Goal: Task Accomplishment & Management: Manage account settings

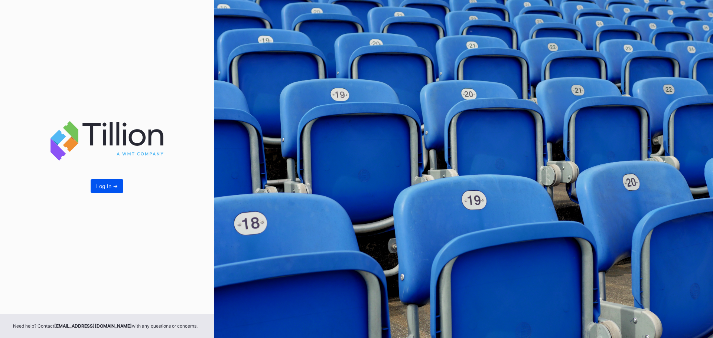
click at [107, 191] on button "Log In ->" at bounding box center [107, 186] width 33 height 14
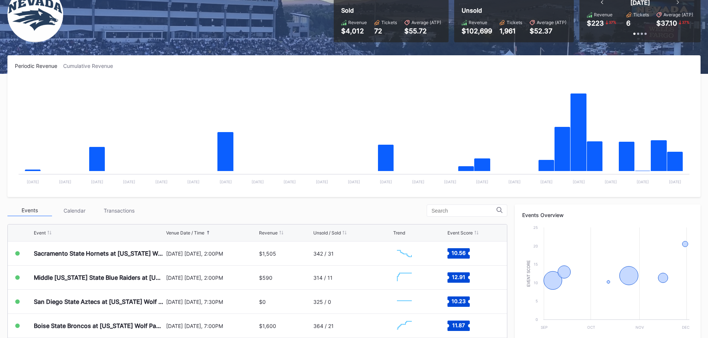
scroll to position [186, 0]
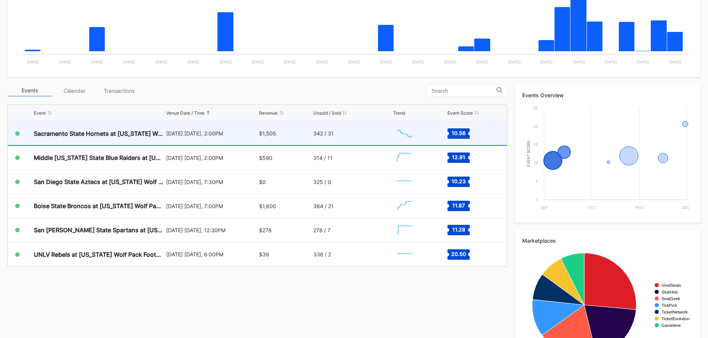
click at [213, 131] on div "[DATE] [DATE], 2:00PM" at bounding box center [211, 133] width 91 height 6
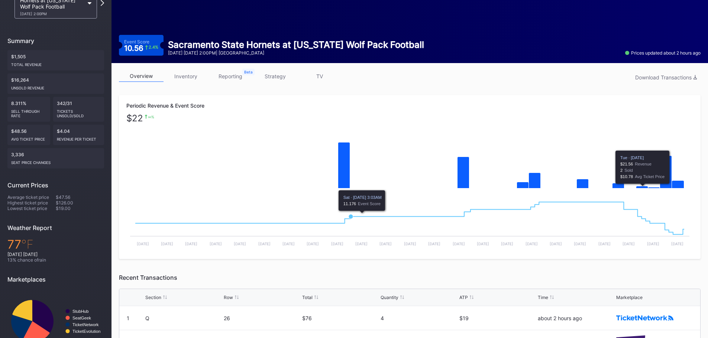
scroll to position [186, 0]
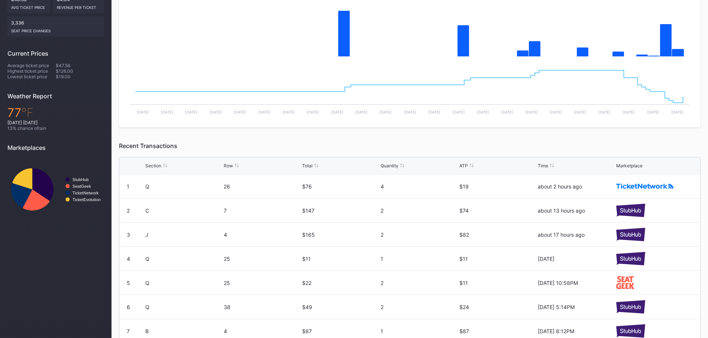
click at [469, 165] on icon at bounding box center [471, 166] width 4 height 4
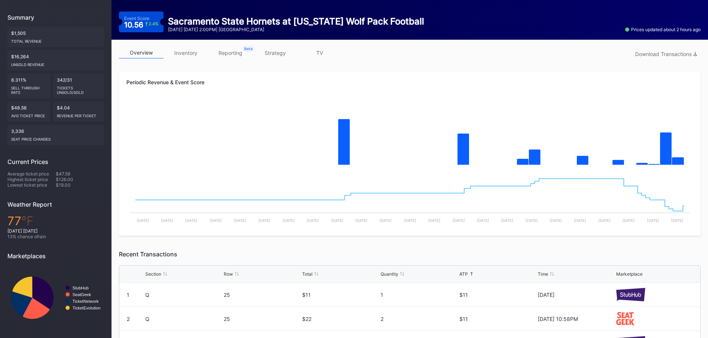
scroll to position [0, 0]
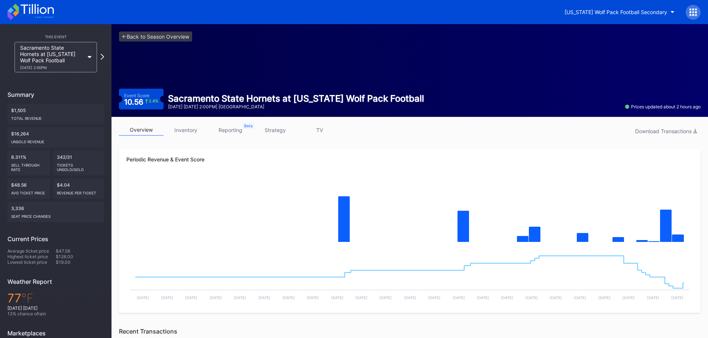
click at [181, 130] on link "inventory" at bounding box center [185, 130] width 45 height 12
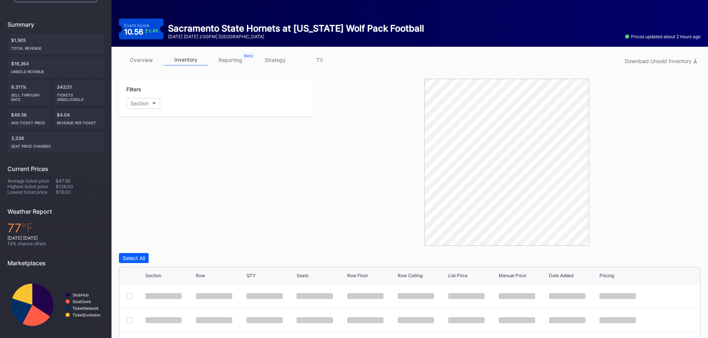
scroll to position [186, 0]
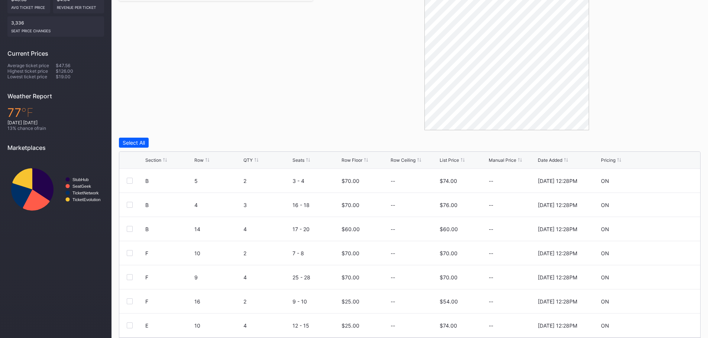
click at [449, 162] on div "List Price" at bounding box center [448, 160] width 19 height 6
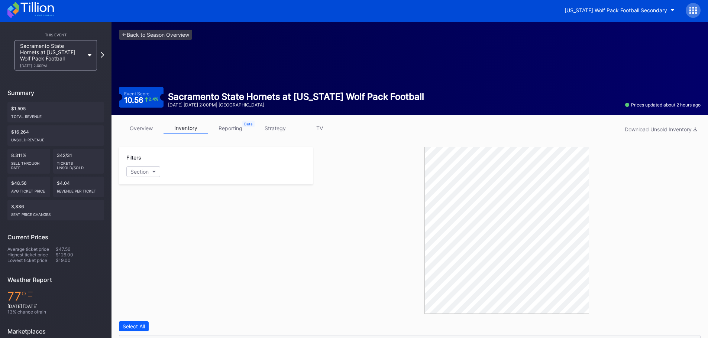
scroll to position [0, 0]
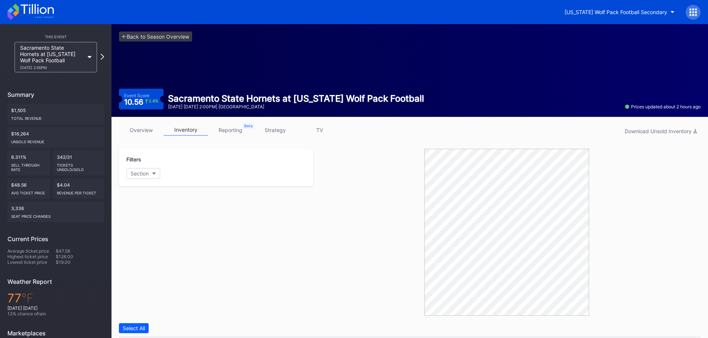
click at [40, 13] on icon at bounding box center [30, 12] width 46 height 16
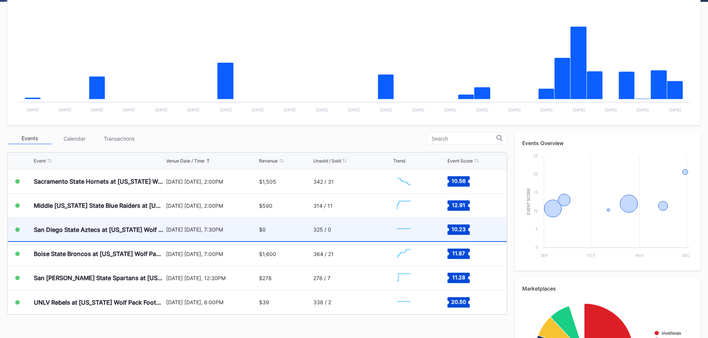
scroll to position [149, 0]
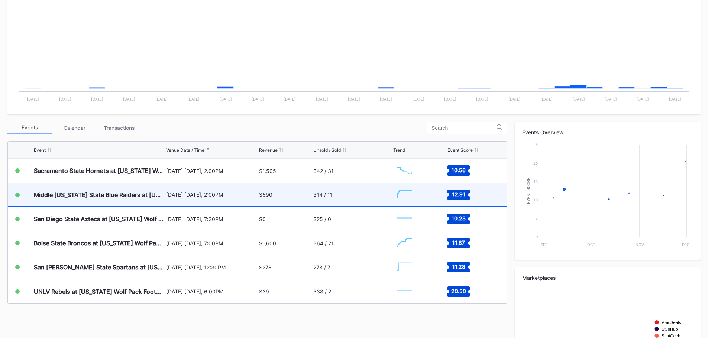
click at [195, 185] on div "[DATE] [DATE], 2:00PM" at bounding box center [211, 194] width 91 height 23
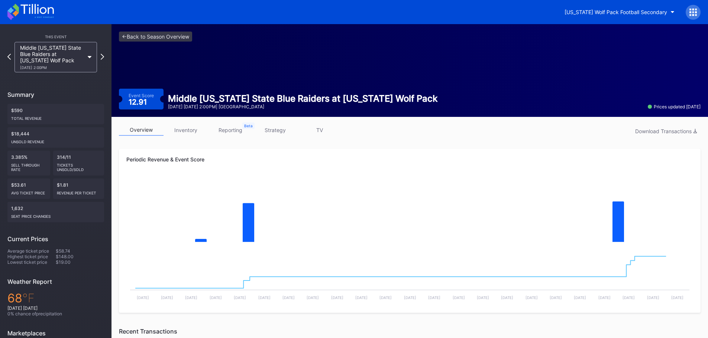
click at [187, 129] on link "inventory" at bounding box center [185, 130] width 45 height 12
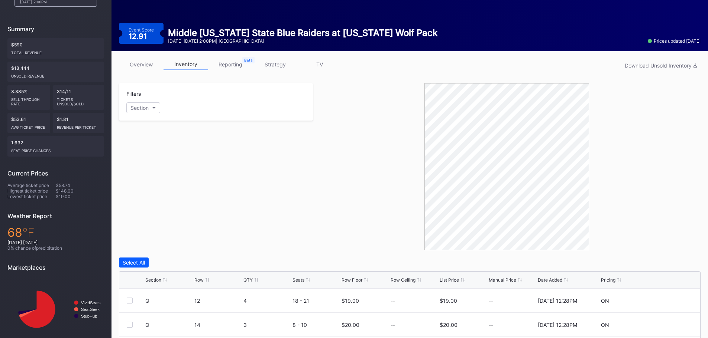
scroll to position [186, 0]
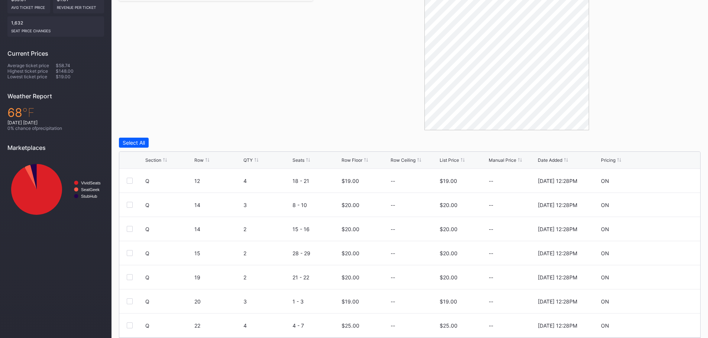
click at [450, 165] on div "Section Row QTY Seats Row Floor Row Ceiling List Price Manual Price Date Added …" at bounding box center [409, 160] width 581 height 17
click at [447, 159] on div "List Price" at bounding box center [448, 160] width 19 height 6
click at [449, 162] on div "List Price" at bounding box center [448, 160] width 19 height 6
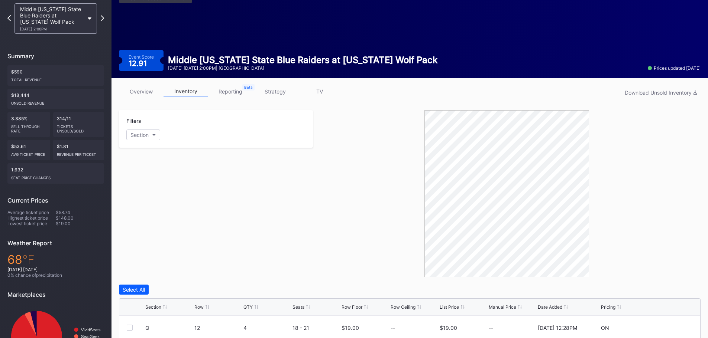
scroll to position [0, 0]
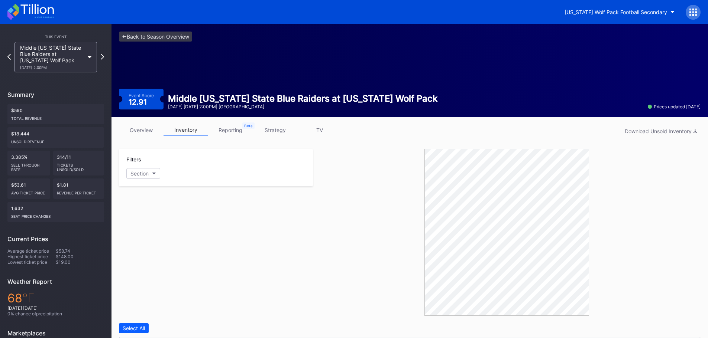
click at [48, 14] on icon at bounding box center [30, 12] width 46 height 16
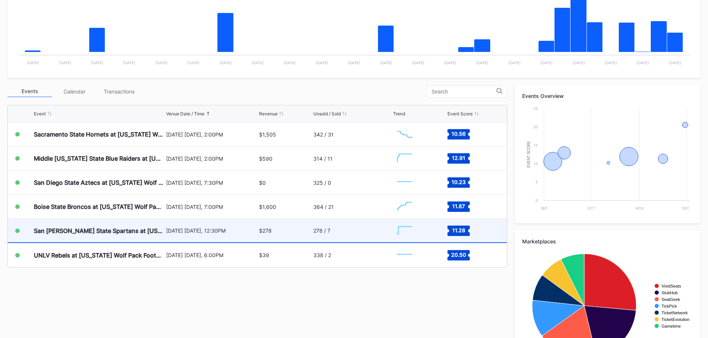
scroll to position [186, 0]
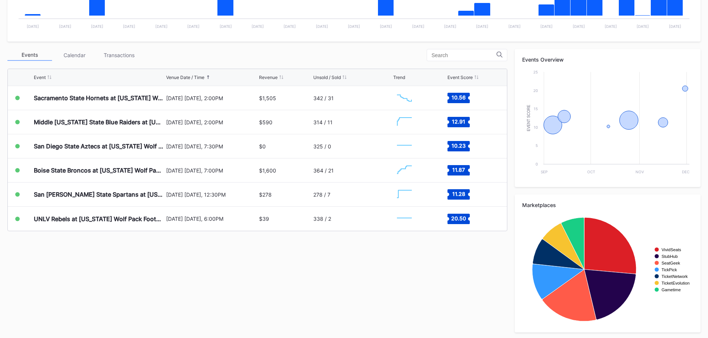
scroll to position [223, 0]
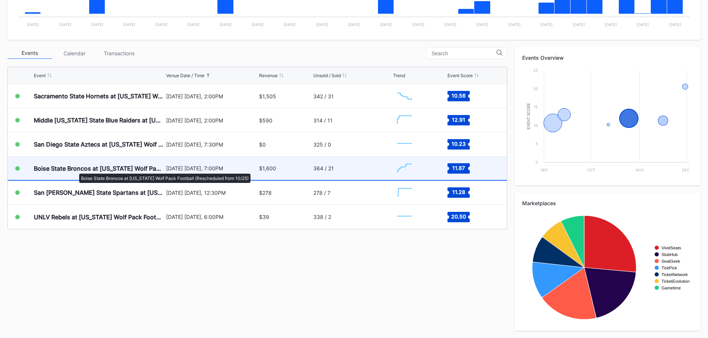
click at [75, 170] on div "Boise State Broncos at [US_STATE] Wolf Pack Football (Rescheduled from 10/25)" at bounding box center [99, 168] width 130 height 7
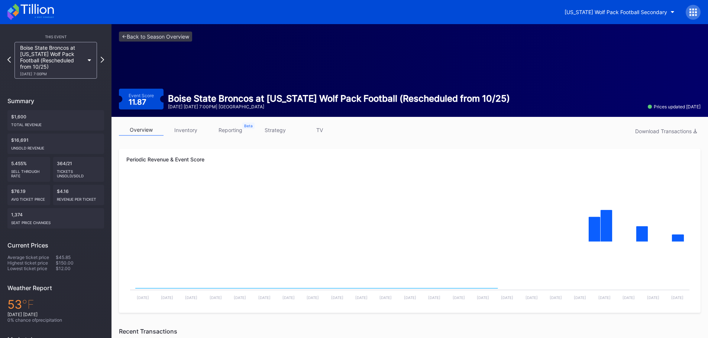
click at [186, 133] on link "inventory" at bounding box center [185, 130] width 45 height 12
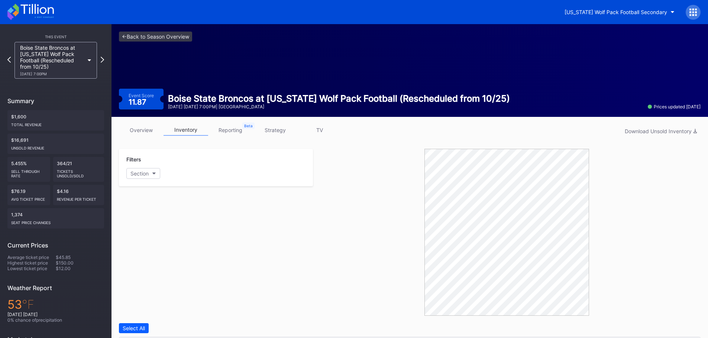
scroll to position [211, 0]
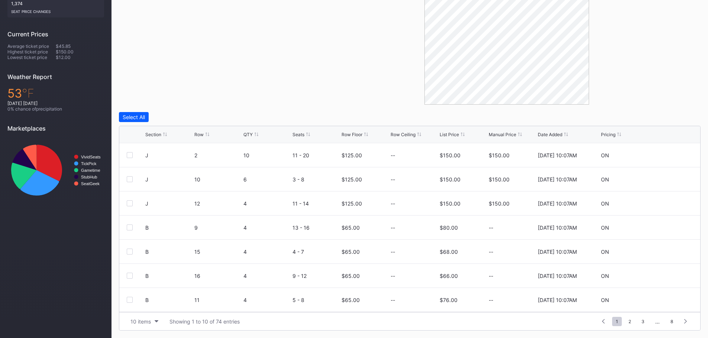
click at [504, 133] on div "Manual Price" at bounding box center [501, 135] width 27 height 6
click at [441, 134] on div "List Price" at bounding box center [448, 135] width 19 height 6
click at [667, 155] on icon at bounding box center [670, 155] width 6 height 6
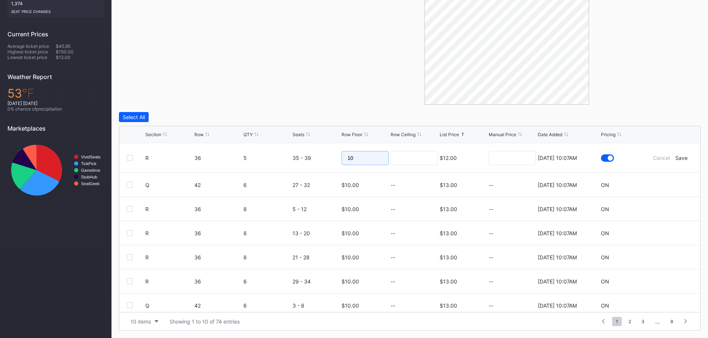
drag, startPoint x: 361, startPoint y: 158, endPoint x: 323, endPoint y: 151, distance: 38.5
click at [323, 151] on form "R 36 5 35 - 39 10 $12.00 8/20/2025 10:07AM Cancel Save" at bounding box center [418, 157] width 547 height 29
type input "20"
click at [680, 160] on div "Save" at bounding box center [681, 158] width 12 height 6
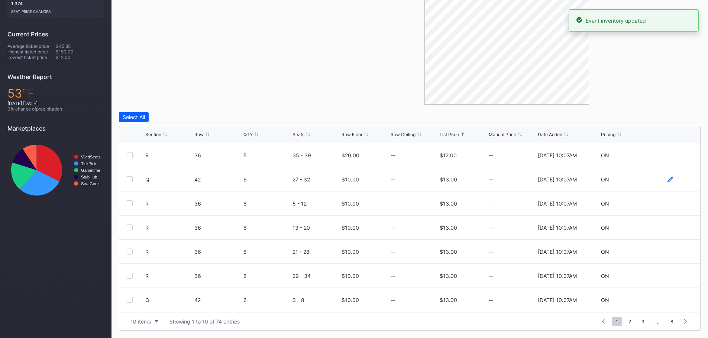
click at [667, 181] on icon at bounding box center [670, 179] width 6 height 6
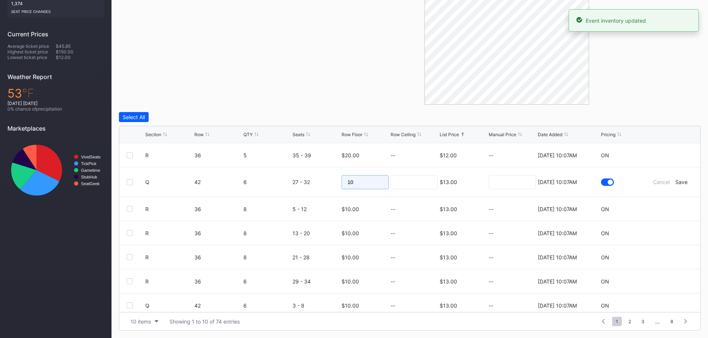
drag, startPoint x: 317, startPoint y: 181, endPoint x: 303, endPoint y: 179, distance: 13.9
click at [303, 179] on form "Q 42 6 27 - 32 10 $13.00 8/20/2025 10:07AM Cancel Save" at bounding box center [418, 182] width 547 height 29
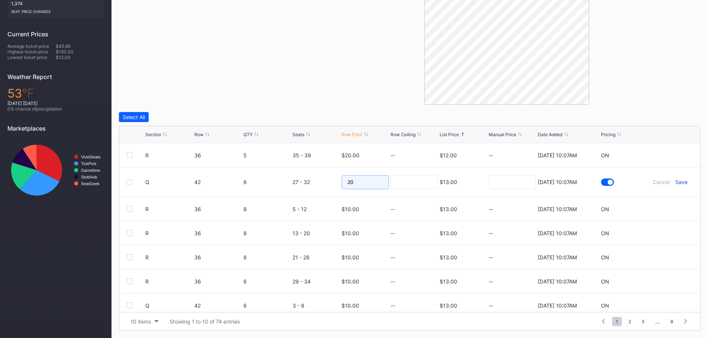
type input "20"
click at [675, 183] on div "Save" at bounding box center [681, 182] width 12 height 6
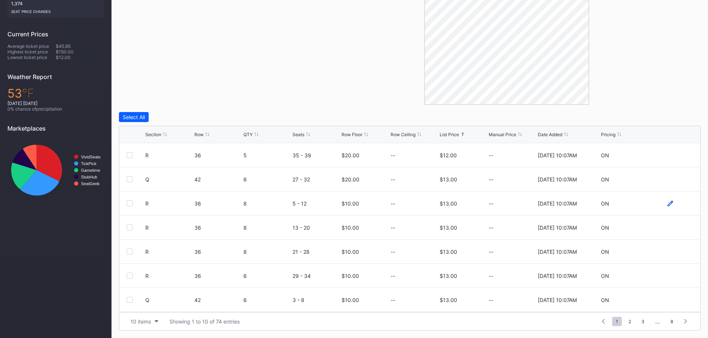
click at [667, 202] on icon at bounding box center [670, 204] width 6 height 6
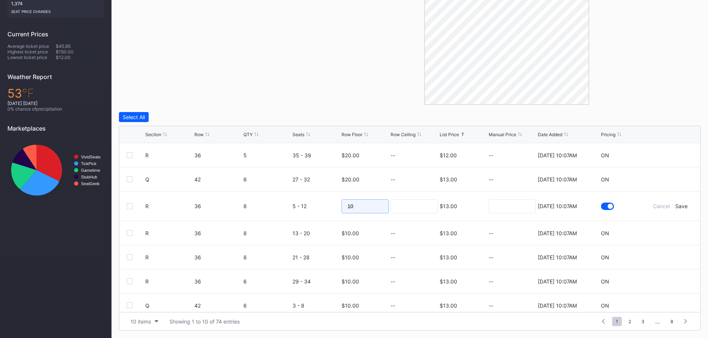
click at [331, 204] on form "R 36 8 5 - 12 10 $13.00 8/20/2025 10:07AM Cancel Save" at bounding box center [418, 206] width 547 height 29
type input "20"
click at [675, 204] on div "Save" at bounding box center [681, 206] width 12 height 6
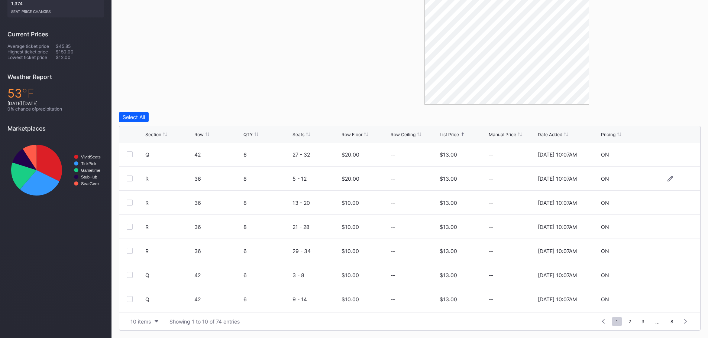
scroll to position [37, 0]
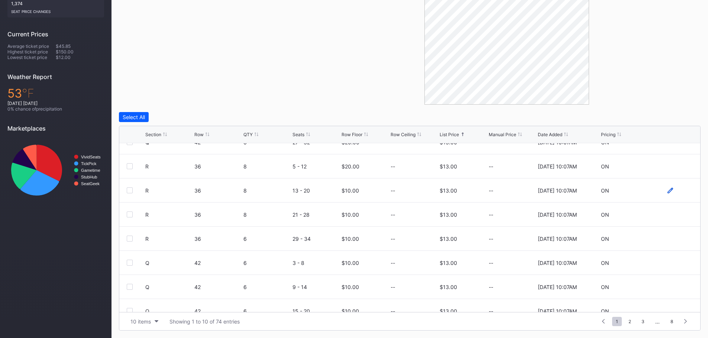
click at [667, 192] on icon at bounding box center [670, 191] width 6 height 6
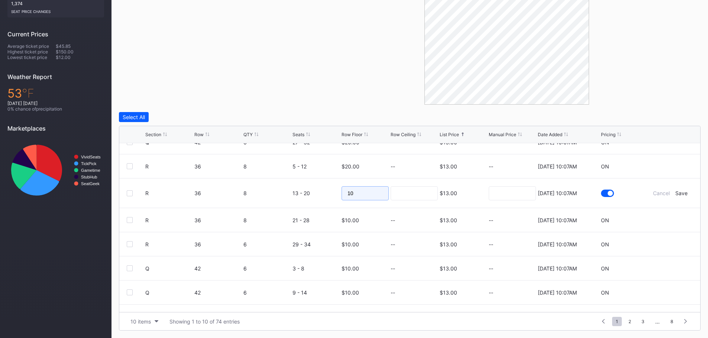
drag, startPoint x: 370, startPoint y: 192, endPoint x: 291, endPoint y: 193, distance: 78.7
click at [291, 193] on form "R 36 8 13 - 20 10 $13.00 8/20/2025 10:07AM Cancel Save" at bounding box center [418, 193] width 547 height 29
type input "20"
click at [675, 192] on div "Save" at bounding box center [681, 193] width 12 height 6
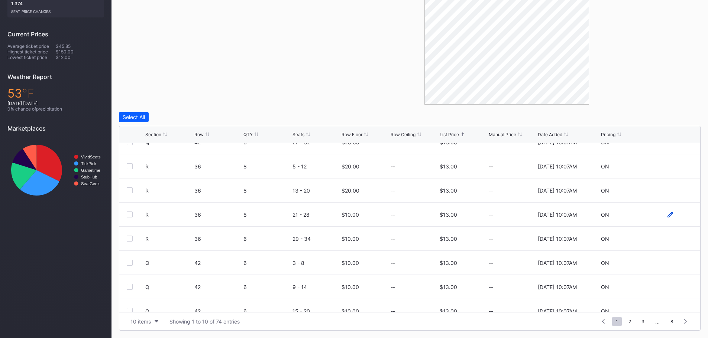
click at [667, 214] on icon at bounding box center [670, 215] width 6 height 6
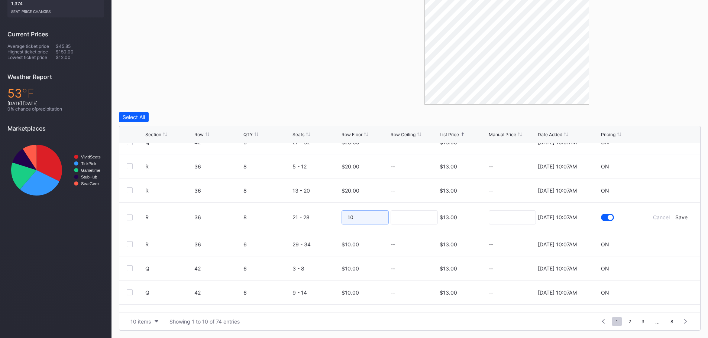
drag, startPoint x: 354, startPoint y: 221, endPoint x: 304, endPoint y: 214, distance: 50.6
click at [304, 214] on form "R 36 8 21 - 28 10 $13.00 8/20/2025 10:07AM Cancel Save" at bounding box center [418, 217] width 547 height 29
type input "20"
click at [680, 219] on div "Save" at bounding box center [681, 217] width 12 height 6
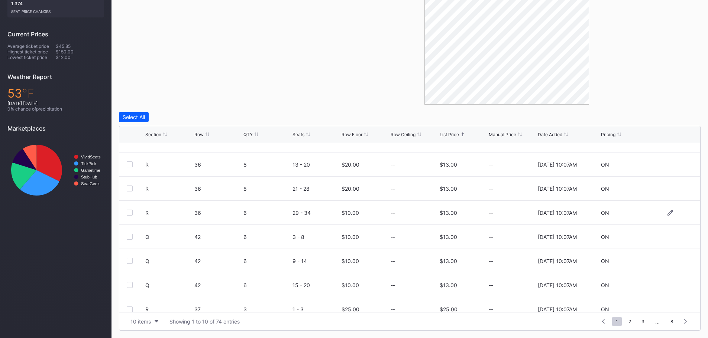
scroll to position [72, 0]
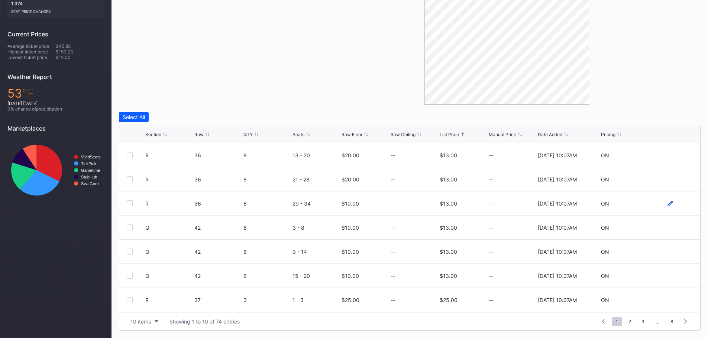
click at [667, 205] on icon at bounding box center [670, 204] width 6 height 6
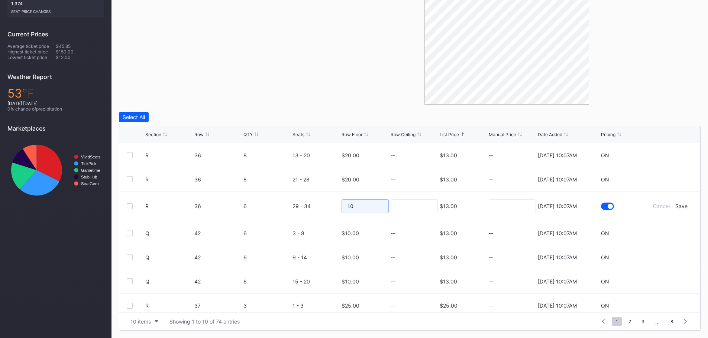
drag, startPoint x: 370, startPoint y: 207, endPoint x: 325, endPoint y: 202, distance: 45.7
click at [325, 202] on form "R 36 6 29 - 34 10 $13.00 8/20/2025 10:07AM Cancel Save" at bounding box center [418, 206] width 547 height 29
type input "20"
click at [680, 205] on div "Save" at bounding box center [681, 206] width 12 height 6
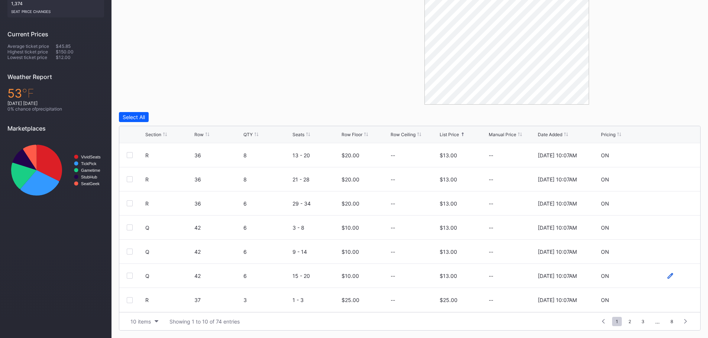
click at [667, 278] on icon at bounding box center [670, 276] width 6 height 6
drag, startPoint x: 359, startPoint y: 281, endPoint x: 329, endPoint y: 276, distance: 31.0
click at [329, 276] on form "Q 42 6 15 - 20 10 $13.00 8/20/2025 10:07AM Cancel Save" at bounding box center [418, 278] width 547 height 29
type input "20"
click at [417, 277] on input at bounding box center [413, 279] width 47 height 14
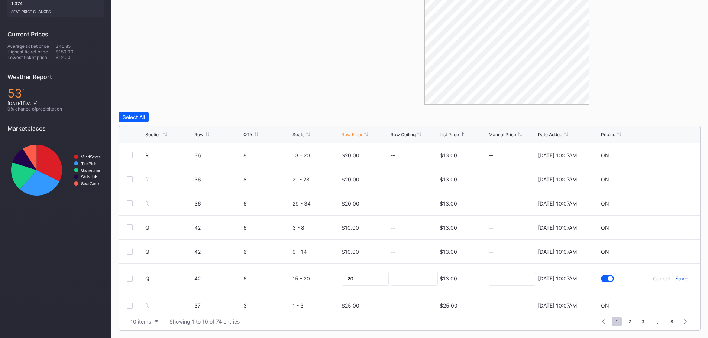
click at [678, 279] on div "Save" at bounding box center [681, 279] width 12 height 6
click at [451, 136] on div "List Price" at bounding box center [448, 135] width 19 height 6
click at [451, 134] on div "List Price" at bounding box center [448, 135] width 19 height 6
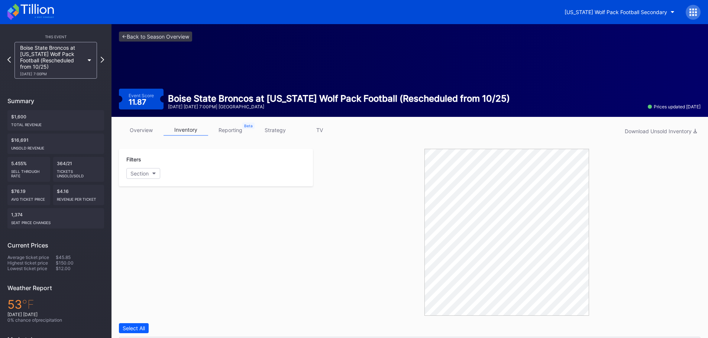
click at [44, 16] on icon at bounding box center [30, 12] width 46 height 16
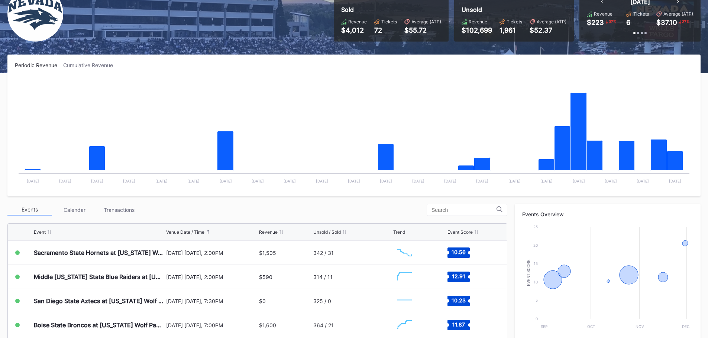
scroll to position [186, 0]
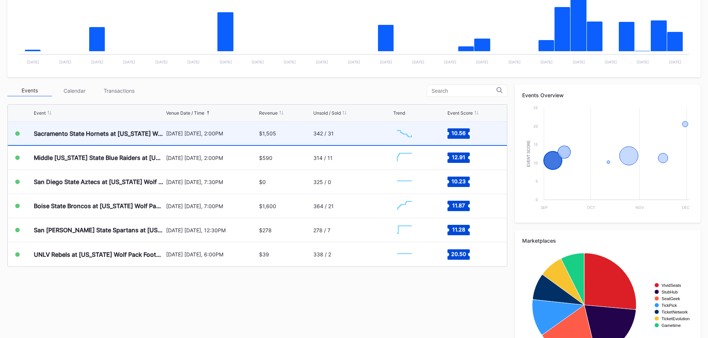
click at [136, 137] on div "Sacramento State Hornets at [US_STATE] Wolf Pack Football" at bounding box center [99, 133] width 130 height 23
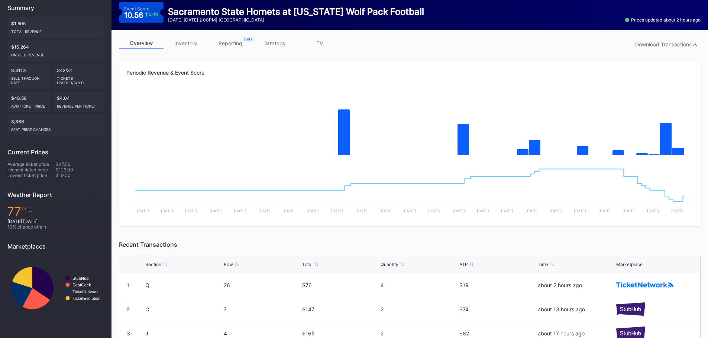
scroll to position [31, 0]
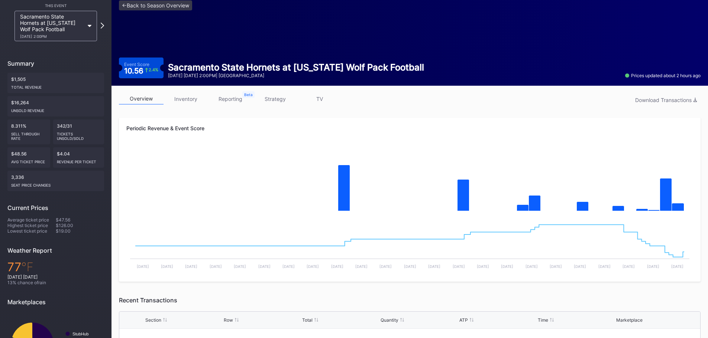
click at [184, 99] on link "inventory" at bounding box center [185, 99] width 45 height 12
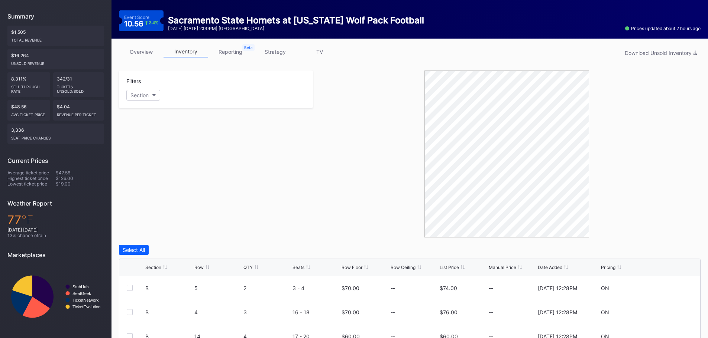
scroll to position [211, 0]
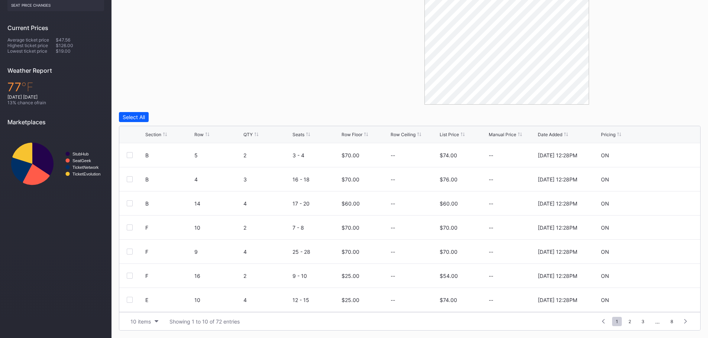
click at [454, 134] on div "List Price" at bounding box center [448, 135] width 19 height 6
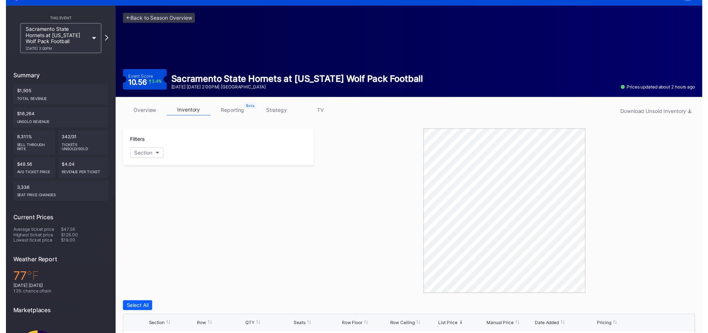
scroll to position [0, 0]
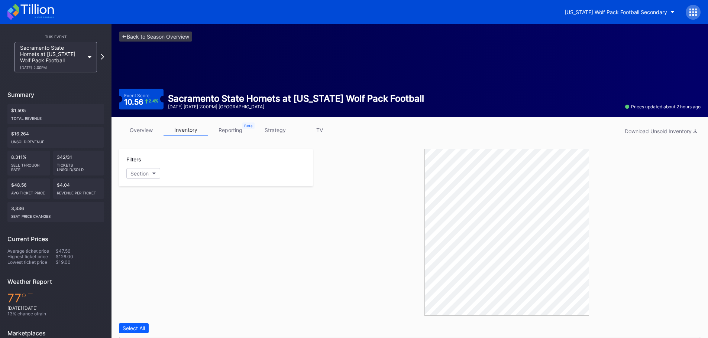
click at [136, 132] on link "overview" at bounding box center [141, 130] width 45 height 12
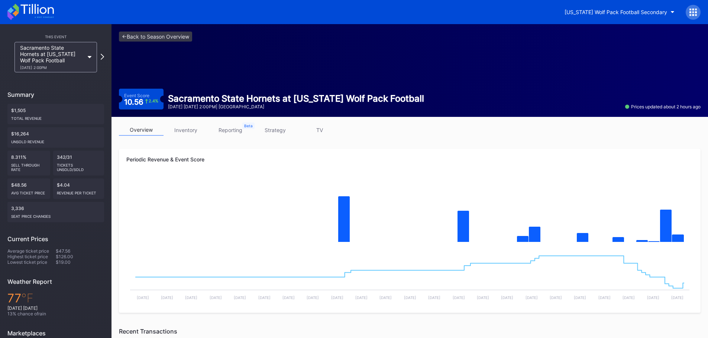
click at [26, 8] on icon at bounding box center [30, 12] width 46 height 16
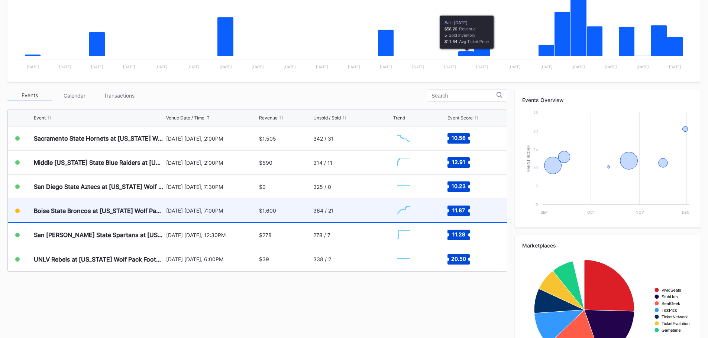
scroll to position [186, 0]
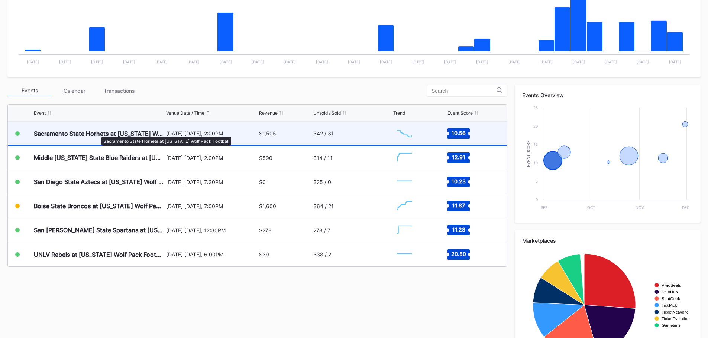
click at [98, 133] on div "Sacramento State Hornets at [US_STATE] Wolf Pack Football" at bounding box center [99, 133] width 130 height 7
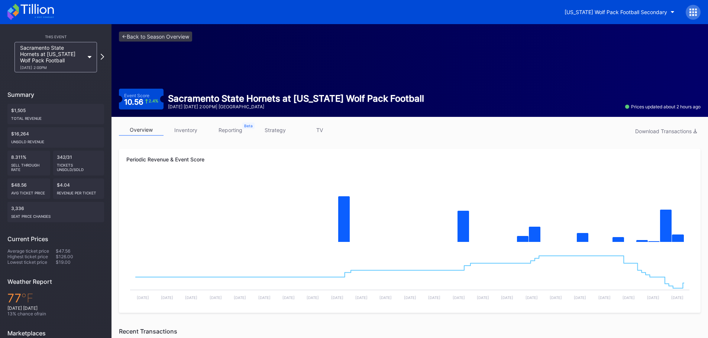
click at [146, 130] on link "overview" at bounding box center [141, 130] width 45 height 12
click at [45, 15] on icon at bounding box center [30, 12] width 46 height 16
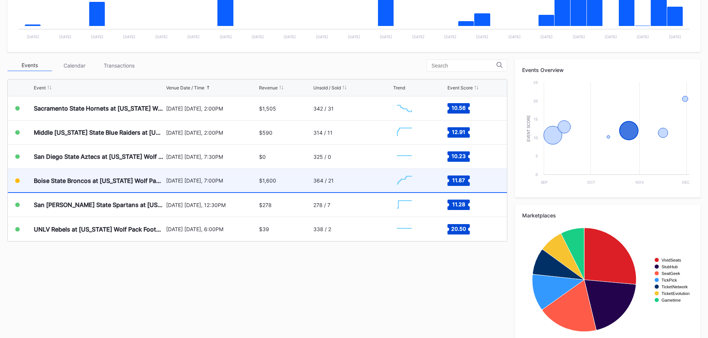
scroll to position [223, 0]
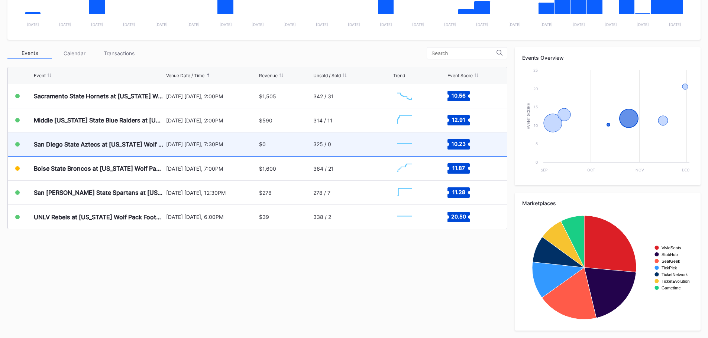
click at [368, 150] on div "325 / 0" at bounding box center [352, 144] width 78 height 23
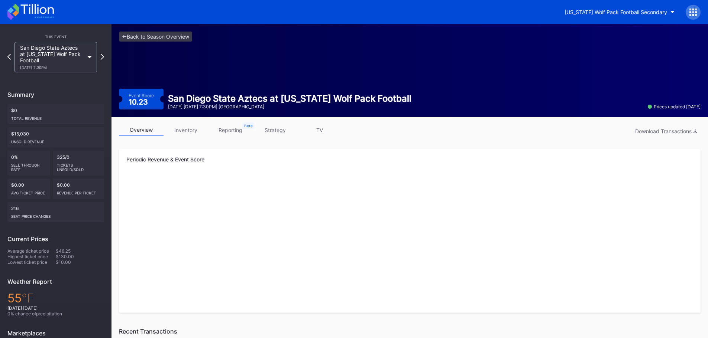
click at [205, 130] on link "inventory" at bounding box center [185, 130] width 45 height 12
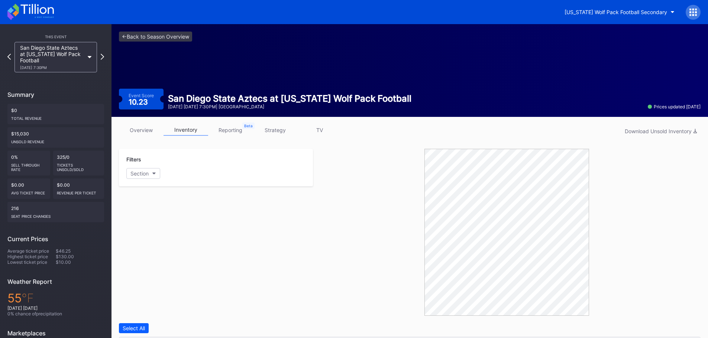
scroll to position [211, 0]
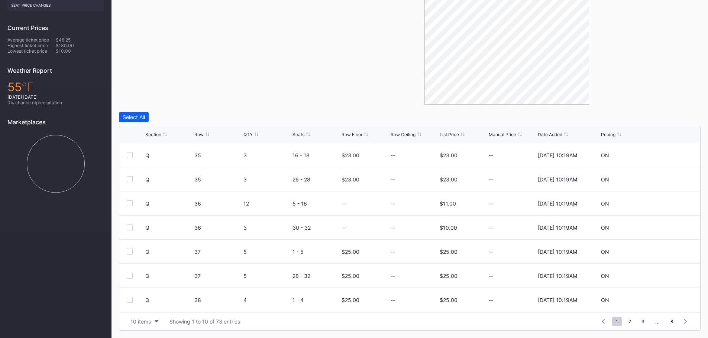
click at [358, 134] on div "Row Floor" at bounding box center [351, 135] width 21 height 6
click at [667, 225] on icon at bounding box center [670, 228] width 6 height 6
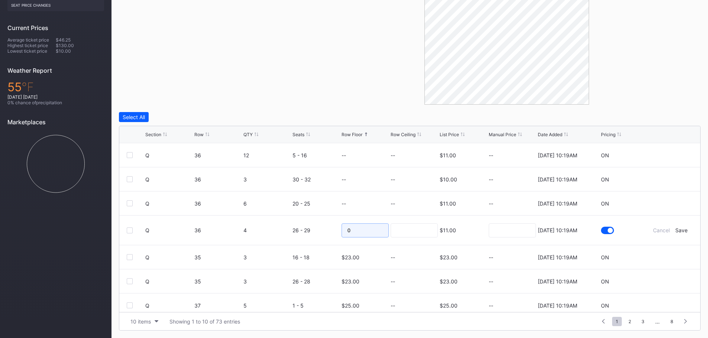
drag, startPoint x: 363, startPoint y: 232, endPoint x: 320, endPoint y: 230, distance: 43.1
click at [320, 230] on form "Q 36 4 26 - 29 0 $11.00 8/20/2025 10:19AM Cancel Save" at bounding box center [418, 230] width 547 height 29
type input "19"
click at [675, 232] on div "Save" at bounding box center [681, 230] width 12 height 6
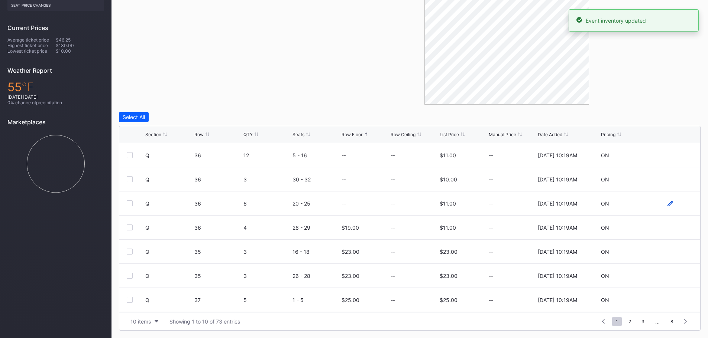
click at [667, 203] on icon at bounding box center [670, 204] width 6 height 6
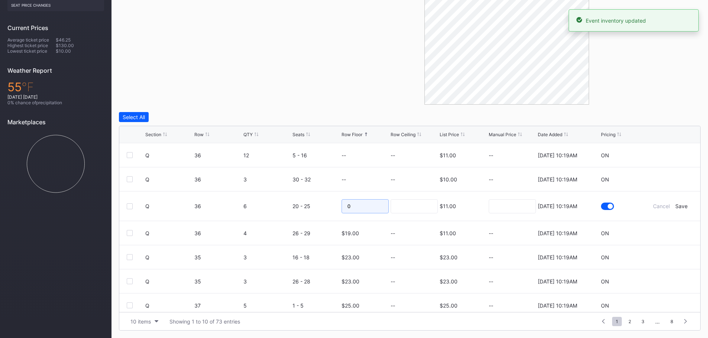
click at [310, 205] on form "Q 36 6 20 - 25 0 $11.00 8/20/2025 10:19AM Cancel Save" at bounding box center [418, 206] width 547 height 29
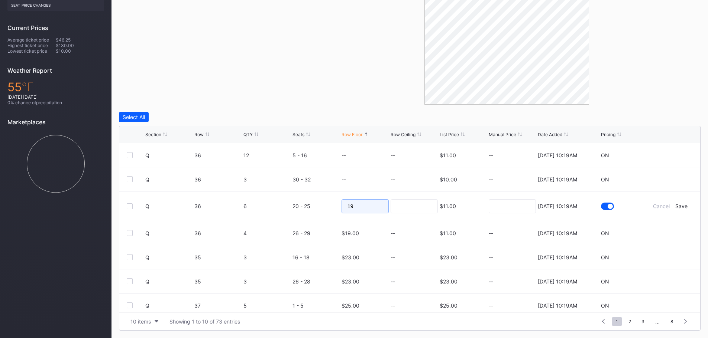
type input "19"
click at [675, 210] on form "Q 36 6 20 - 25 19 $11.00 8/20/2025 10:19AM Cancel Save" at bounding box center [418, 206] width 547 height 29
click at [675, 206] on div "Save" at bounding box center [681, 206] width 12 height 6
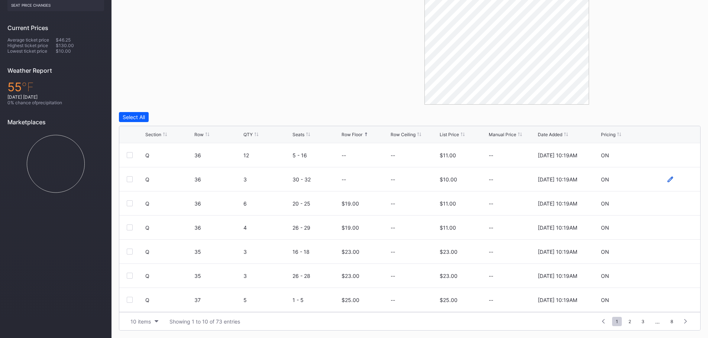
click at [667, 178] on icon at bounding box center [670, 179] width 6 height 6
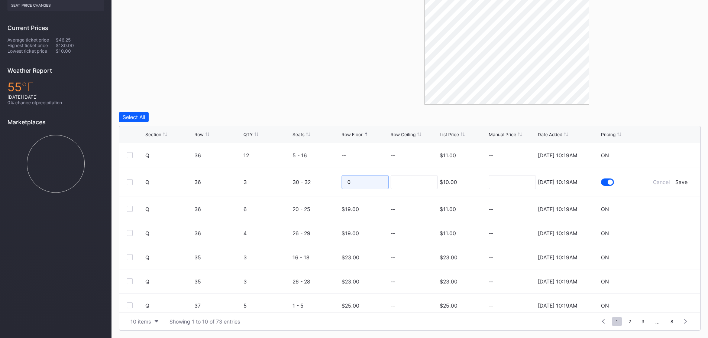
click at [291, 184] on form "Q 36 3 30 - 32 0 $10.00 8/20/2025 10:19AM Cancel Save" at bounding box center [418, 182] width 547 height 29
type input "20"
click at [413, 178] on input at bounding box center [413, 182] width 47 height 14
click at [679, 180] on div "Save" at bounding box center [681, 182] width 12 height 6
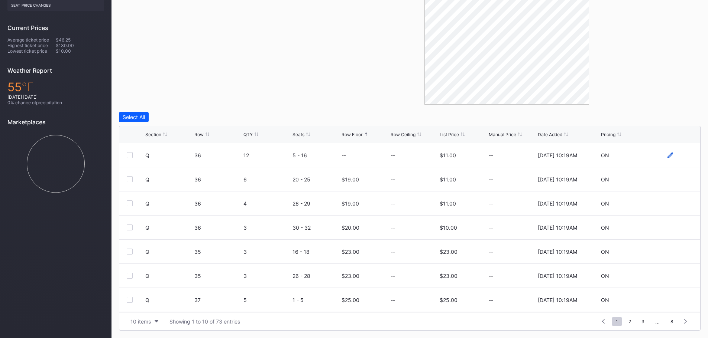
click at [667, 156] on icon at bounding box center [670, 156] width 6 height 6
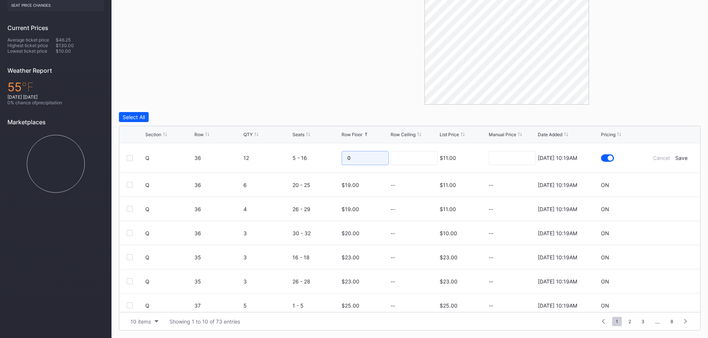
drag, startPoint x: 357, startPoint y: 156, endPoint x: 284, endPoint y: 156, distance: 72.8
click at [284, 156] on form "Q 36 12 5 - 16 0 $11.00 8/20/2025 10:19AM Cancel Save" at bounding box center [418, 157] width 547 height 29
type input "20"
drag, startPoint x: 412, startPoint y: 159, endPoint x: 427, endPoint y: 159, distance: 14.5
click at [412, 159] on input at bounding box center [413, 158] width 47 height 14
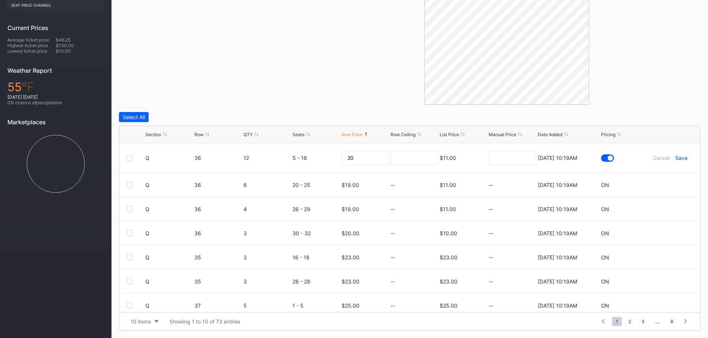
click at [676, 159] on div "Save" at bounding box center [681, 158] width 12 height 6
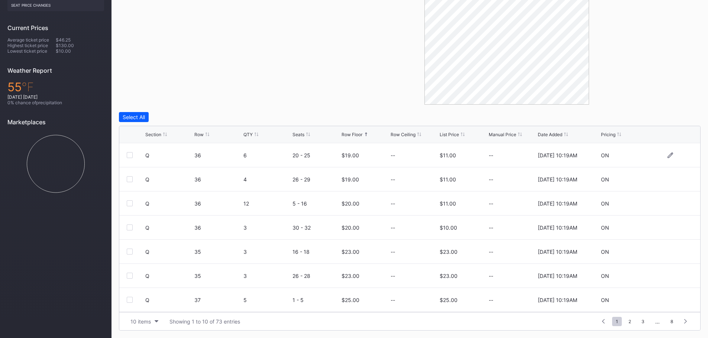
scroll to position [0, 0]
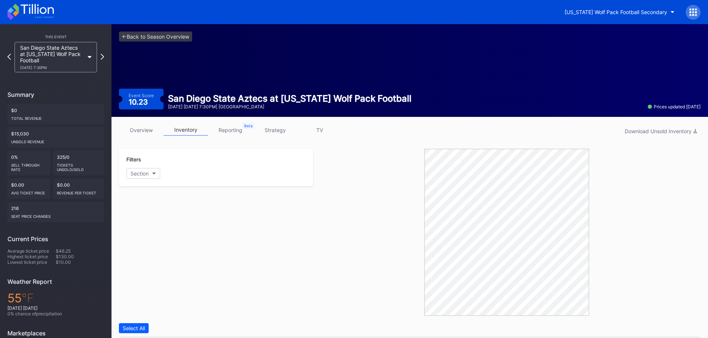
click at [37, 8] on icon at bounding box center [30, 12] width 46 height 16
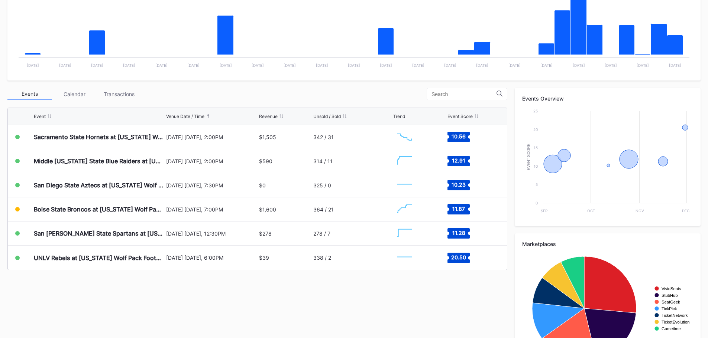
scroll to position [223, 0]
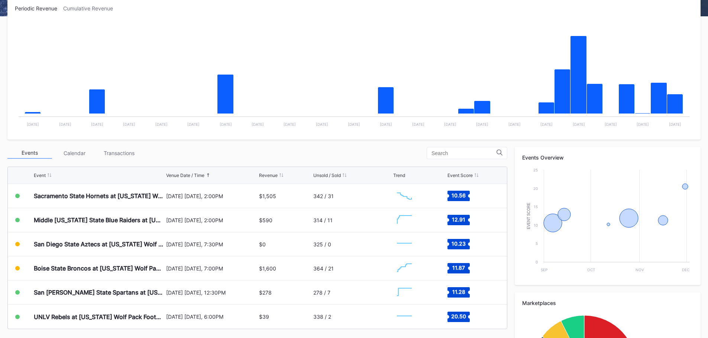
scroll to position [223, 0]
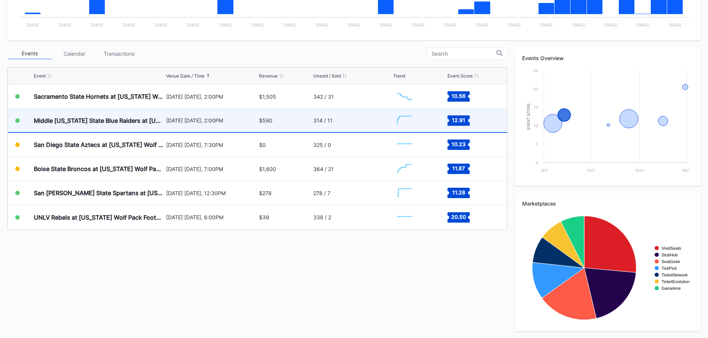
click at [170, 115] on div "[DATE] [DATE], 2:00PM" at bounding box center [211, 120] width 91 height 23
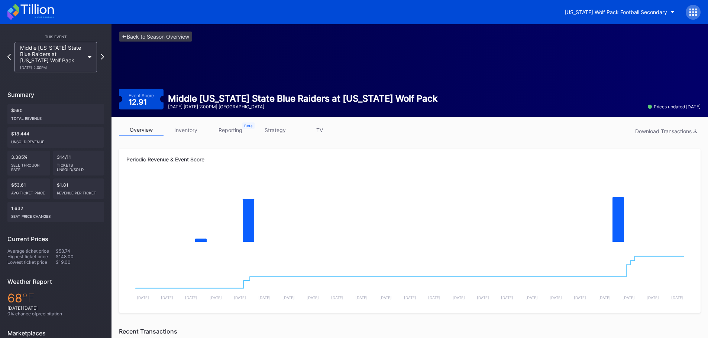
click at [24, 14] on icon at bounding box center [30, 12] width 46 height 16
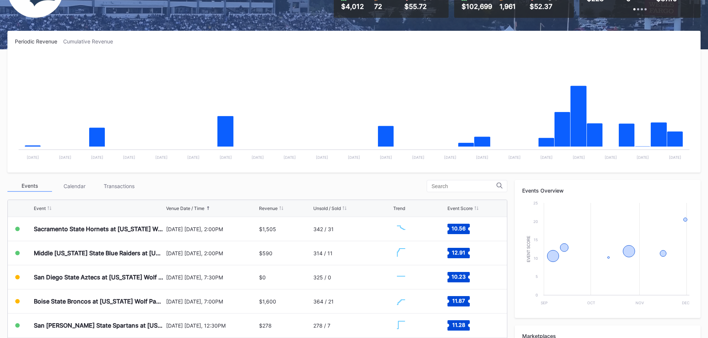
scroll to position [223, 0]
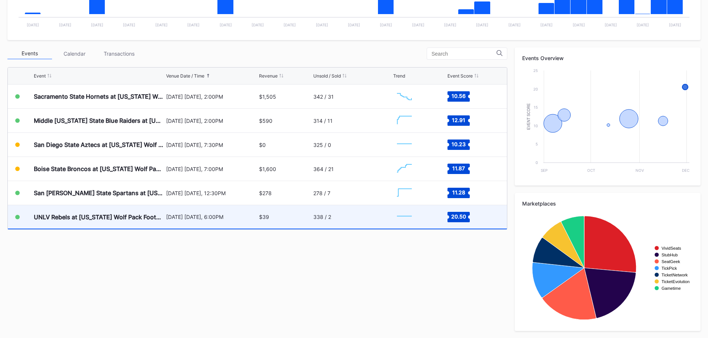
click at [81, 218] on div "UNLV Rebels at [US_STATE] Wolf Pack Football" at bounding box center [99, 217] width 130 height 7
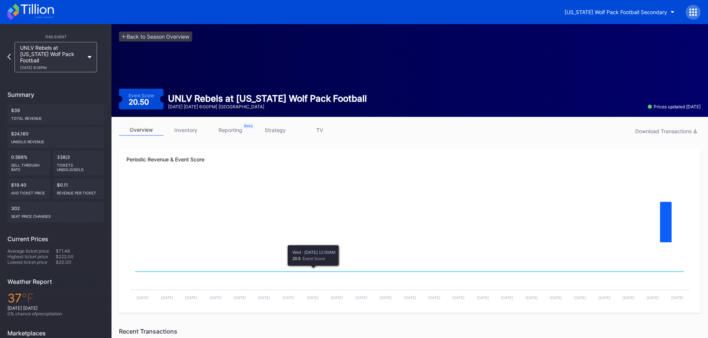
click at [189, 127] on link "inventory" at bounding box center [185, 130] width 45 height 12
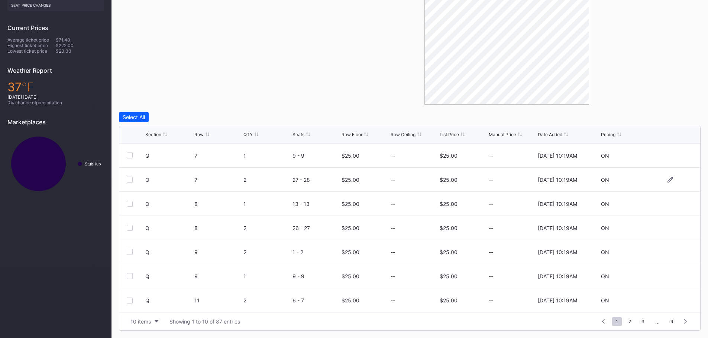
scroll to position [72, 0]
click at [145, 319] on div "10 items" at bounding box center [140, 322] width 20 height 6
click at [149, 303] on div "200 items" at bounding box center [144, 303] width 24 height 6
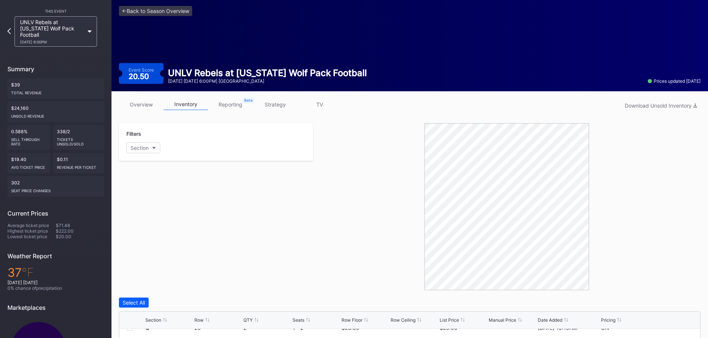
scroll to position [0, 0]
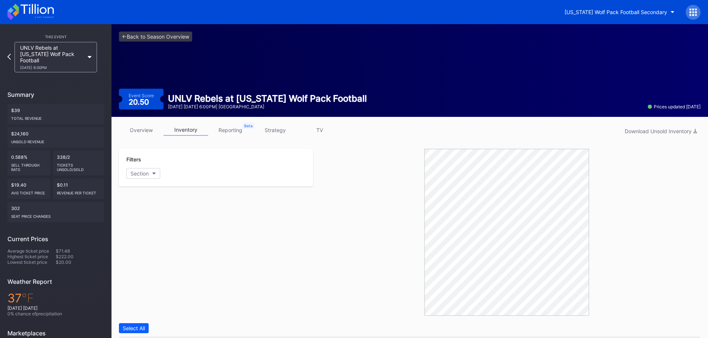
click at [31, 5] on icon at bounding box center [30, 12] width 46 height 16
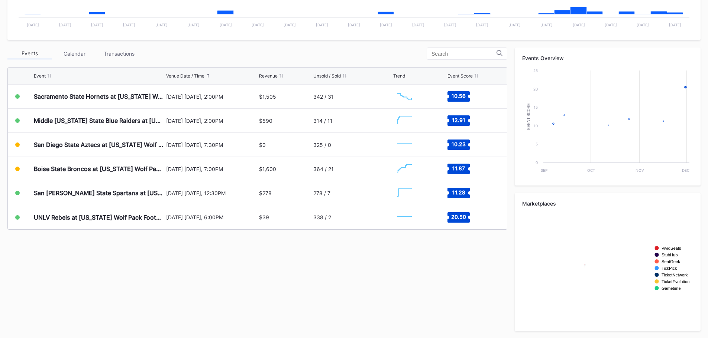
scroll to position [223, 0]
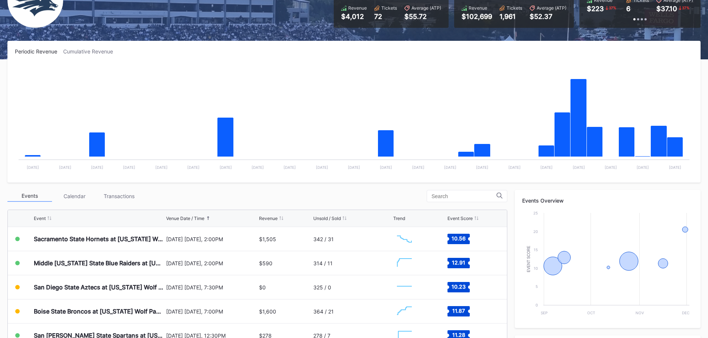
scroll to position [186, 0]
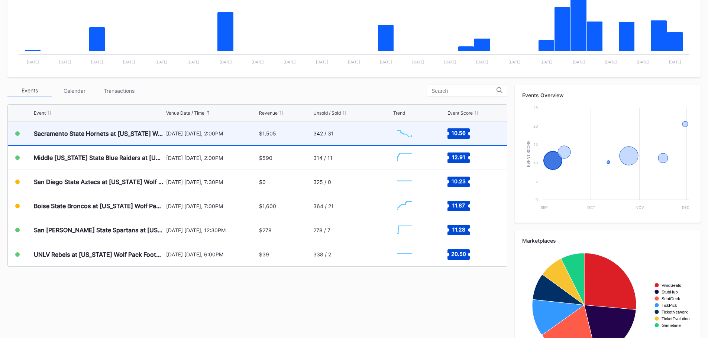
click at [97, 142] on div "Sacramento State Hornets at [US_STATE] Wolf Pack Football" at bounding box center [99, 133] width 130 height 23
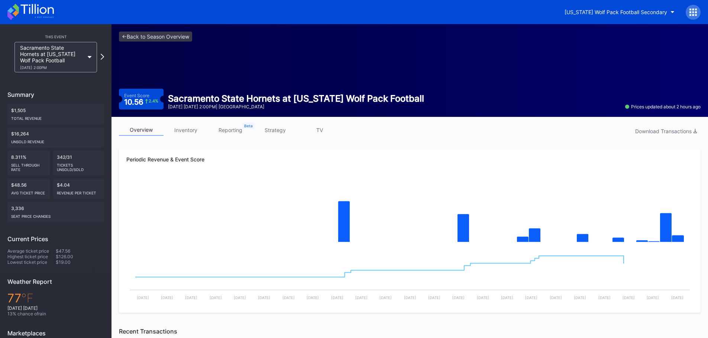
click at [192, 130] on link "inventory" at bounding box center [185, 130] width 45 height 12
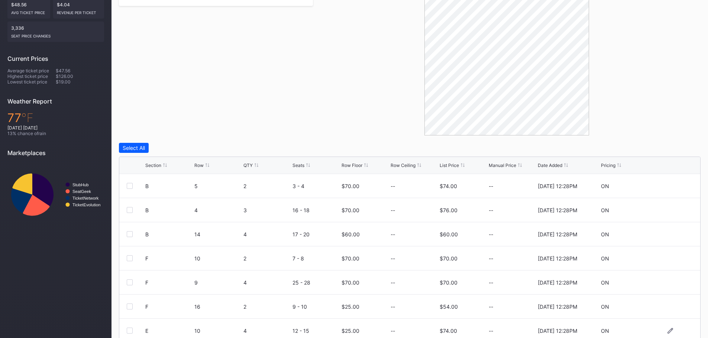
scroll to position [211, 0]
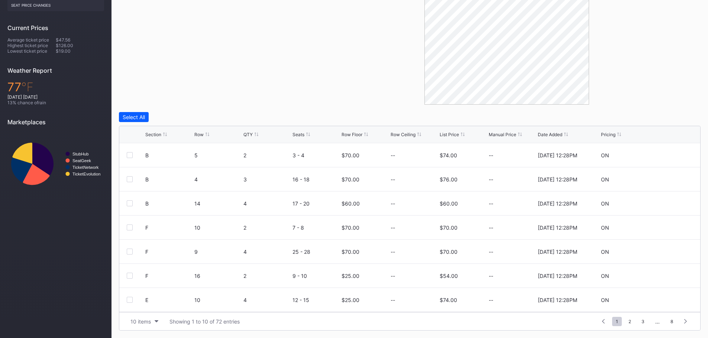
click at [455, 126] on div "Section Row QTY Seats Row Floor Row Ceiling List Price Manual Price Date Added …" at bounding box center [409, 228] width 581 height 205
click at [350, 136] on div "Row Floor" at bounding box center [351, 135] width 21 height 6
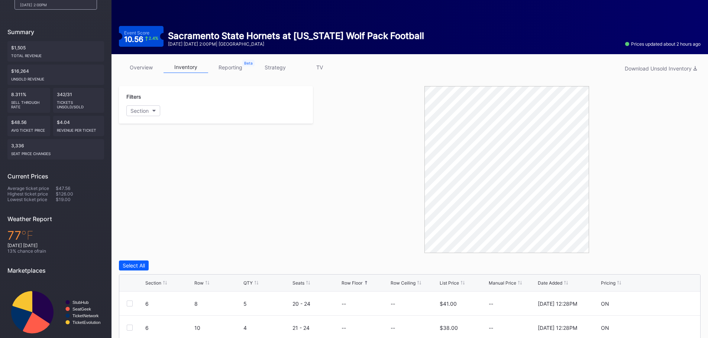
scroll to position [0, 0]
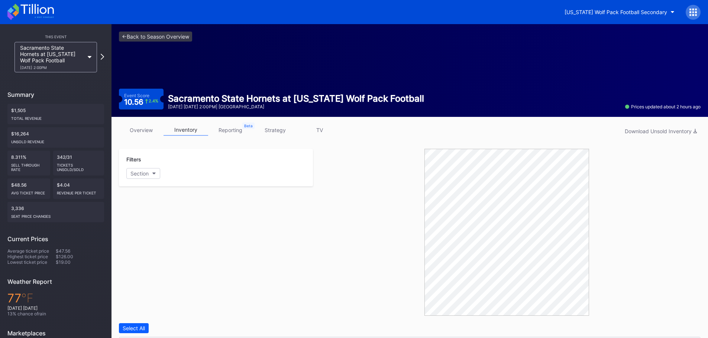
click at [45, 14] on icon at bounding box center [30, 12] width 46 height 16
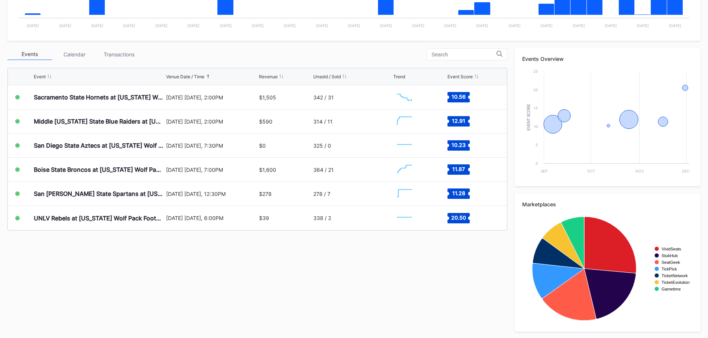
scroll to position [223, 0]
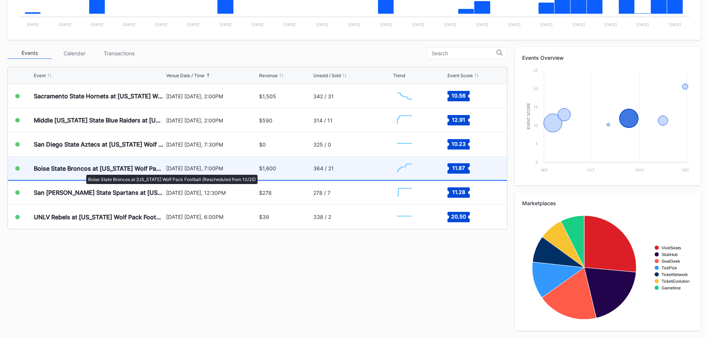
click at [82, 171] on div "Boise State Broncos at [US_STATE] Wolf Pack Football (Rescheduled from 10/25)" at bounding box center [99, 168] width 130 height 7
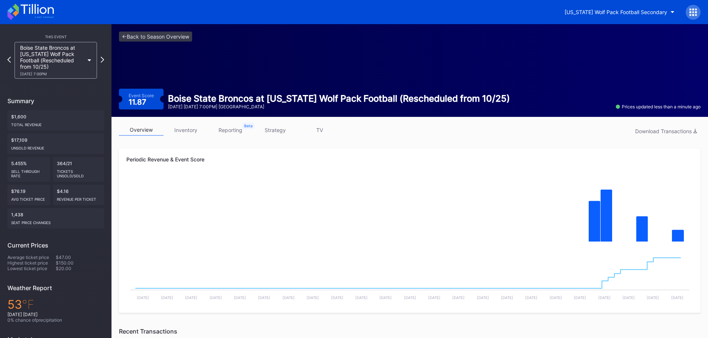
click at [190, 129] on link "inventory" at bounding box center [185, 130] width 45 height 12
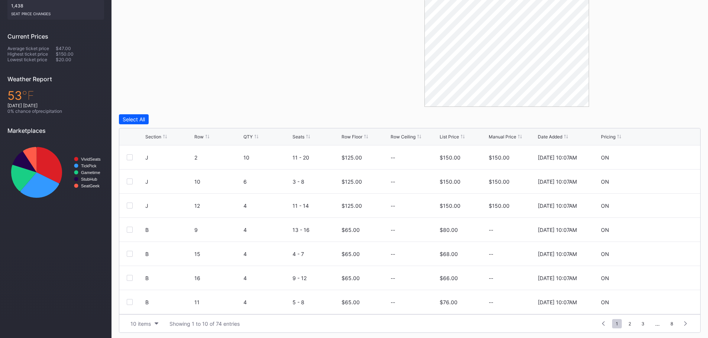
scroll to position [211, 0]
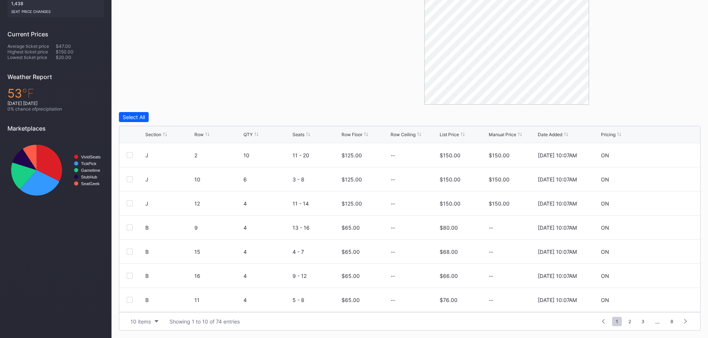
click at [347, 135] on div "Row Floor" at bounding box center [351, 135] width 21 height 6
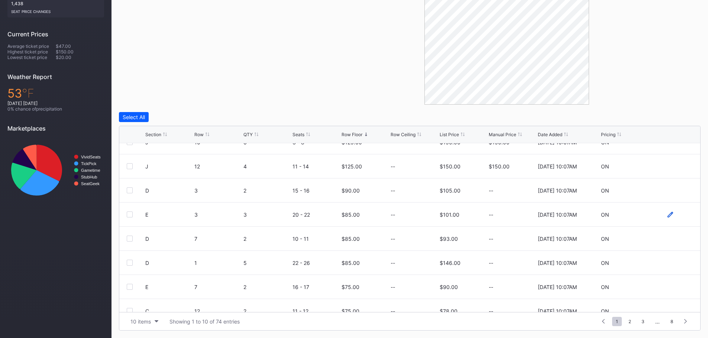
click at [667, 216] on icon at bounding box center [670, 215] width 6 height 6
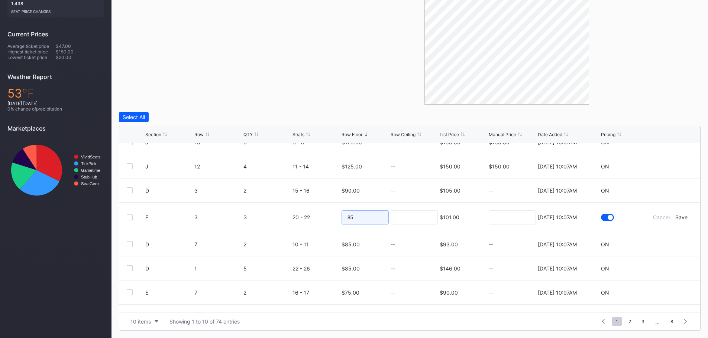
click at [376, 219] on input "85" at bounding box center [364, 218] width 47 height 14
type input "84"
click at [678, 215] on div "Save" at bounding box center [681, 217] width 12 height 6
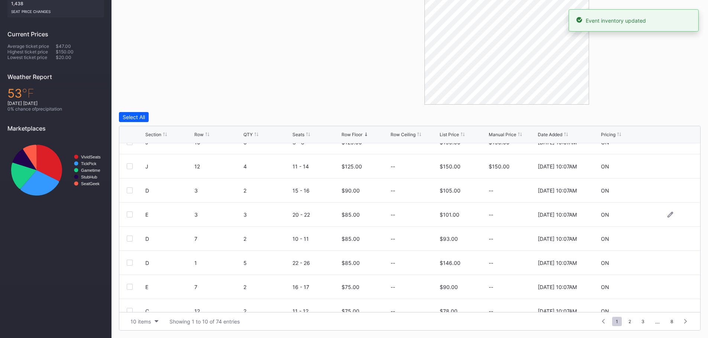
scroll to position [0, 0]
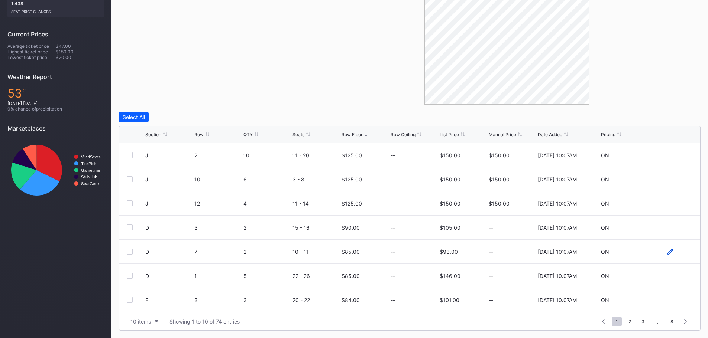
click at [667, 252] on icon at bounding box center [670, 252] width 6 height 6
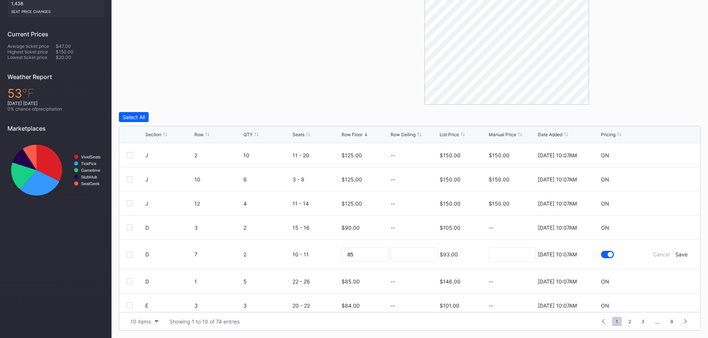
click at [367, 245] on div "85" at bounding box center [364, 254] width 47 height 29
click at [366, 254] on input "85" at bounding box center [364, 255] width 47 height 14
type input "84"
click at [678, 254] on div "Save" at bounding box center [681, 254] width 12 height 6
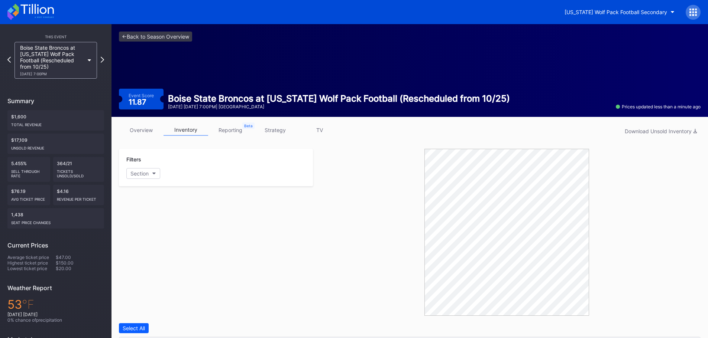
click at [25, 9] on icon at bounding box center [30, 12] width 46 height 16
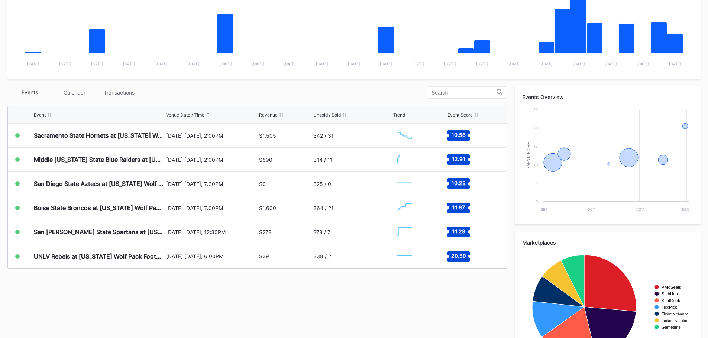
scroll to position [186, 0]
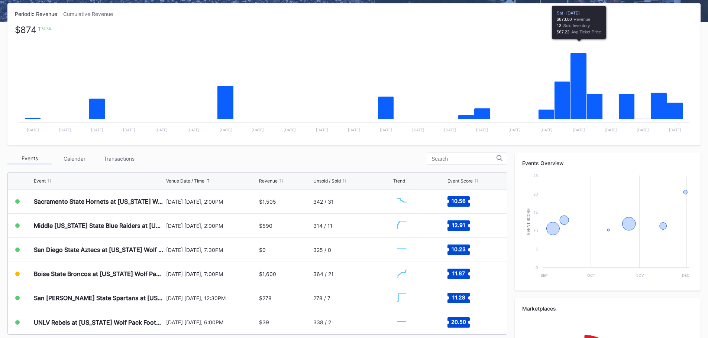
scroll to position [223, 0]
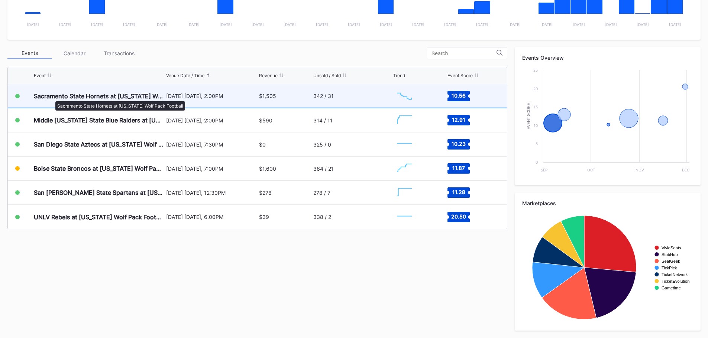
click at [52, 98] on div "Sacramento State Hornets at [US_STATE] Wolf Pack Football" at bounding box center [99, 95] width 130 height 7
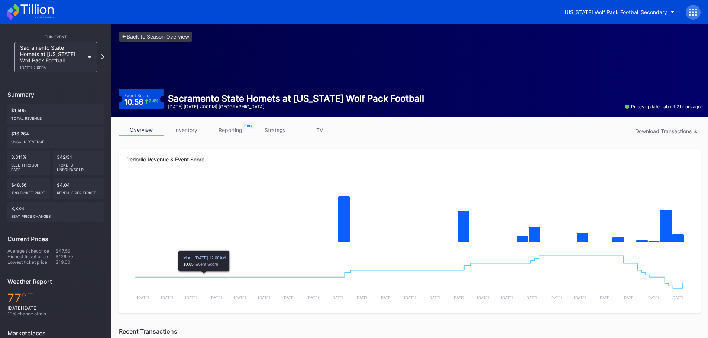
click at [191, 128] on link "inventory" at bounding box center [185, 130] width 45 height 12
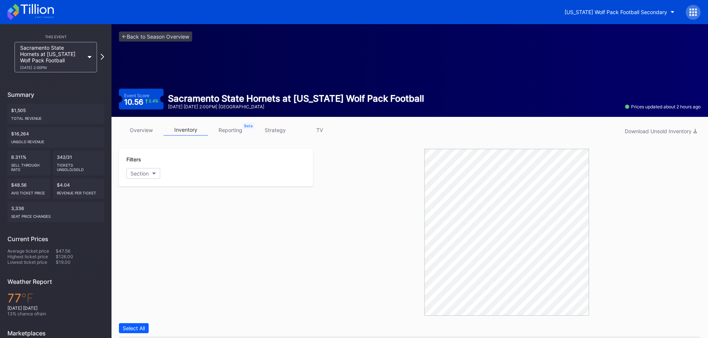
scroll to position [211, 0]
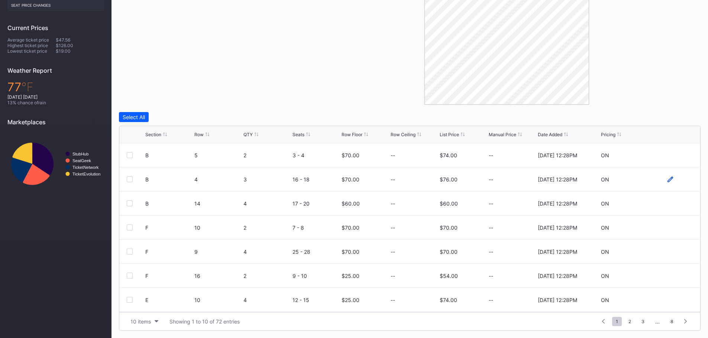
click at [667, 180] on icon at bounding box center [670, 179] width 6 height 6
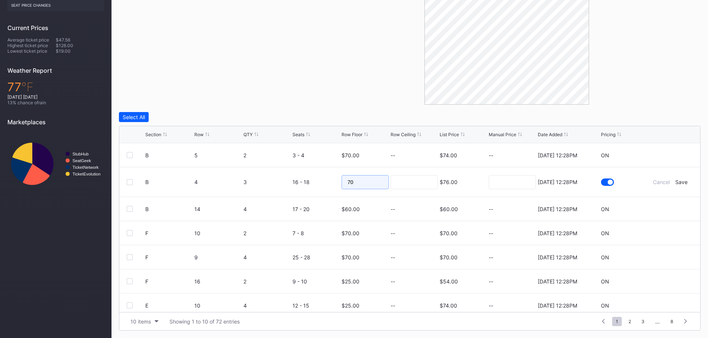
drag, startPoint x: 365, startPoint y: 183, endPoint x: 308, endPoint y: 186, distance: 56.5
click at [323, 186] on form "B 4 3 16 - 18 70 $76.00 7/14/2025 12:28PM Cancel Save" at bounding box center [418, 182] width 547 height 29
type input "68"
click at [675, 181] on div "Save" at bounding box center [681, 182] width 12 height 6
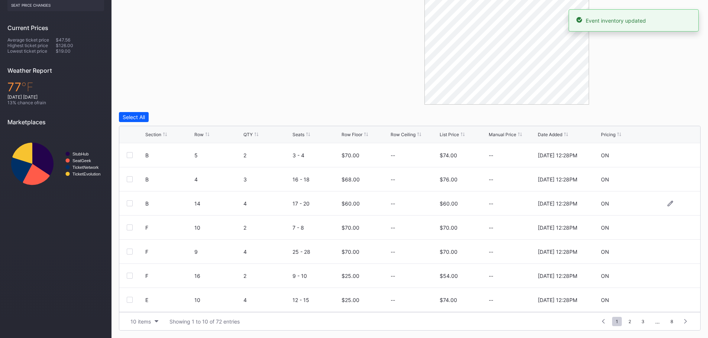
click at [669, 203] on div at bounding box center [670, 204] width 45 height 6
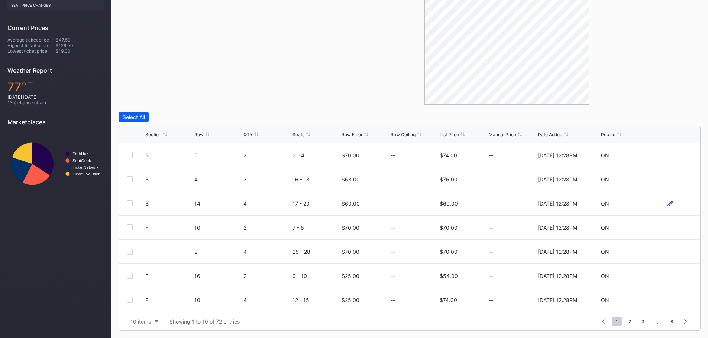
click at [667, 205] on icon at bounding box center [670, 204] width 6 height 6
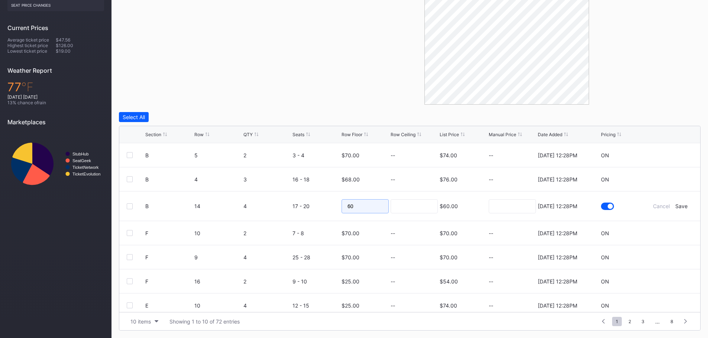
drag, startPoint x: 357, startPoint y: 209, endPoint x: 309, endPoint y: 209, distance: 47.9
click at [313, 209] on form "B 14 4 17 - 20 60 $60.00 7/14/2025 12:28PM Cancel Save" at bounding box center [418, 206] width 547 height 29
type input "67"
click at [678, 208] on div "Save" at bounding box center [681, 206] width 12 height 6
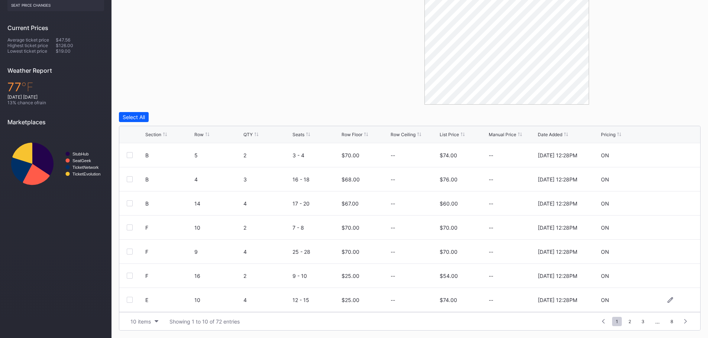
scroll to position [72, 0]
click at [667, 252] on icon at bounding box center [670, 252] width 6 height 6
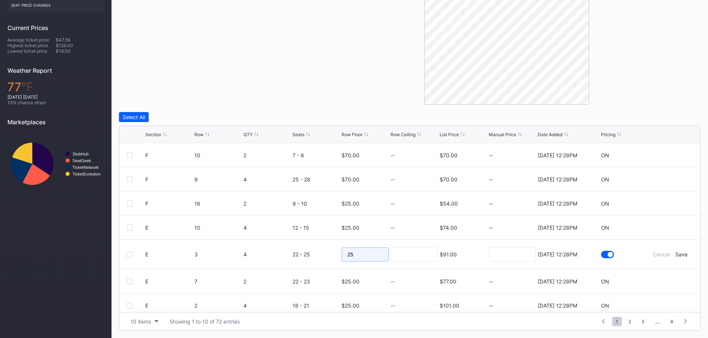
click at [376, 255] on input "25" at bounding box center [364, 255] width 47 height 14
type input "20"
click at [675, 254] on div "Save" at bounding box center [681, 254] width 12 height 6
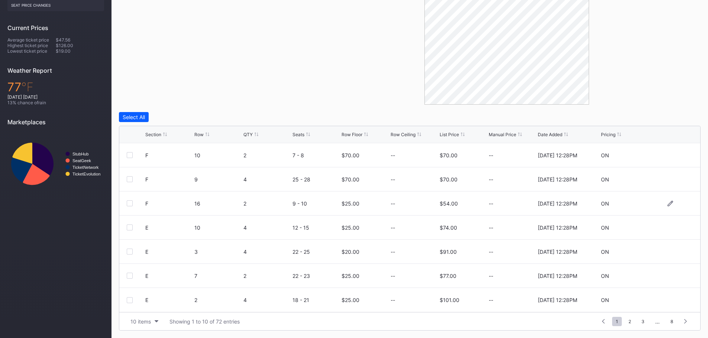
scroll to position [0, 0]
click at [353, 137] on div "Row Floor" at bounding box center [351, 135] width 21 height 6
click at [667, 179] on icon at bounding box center [670, 180] width 6 height 6
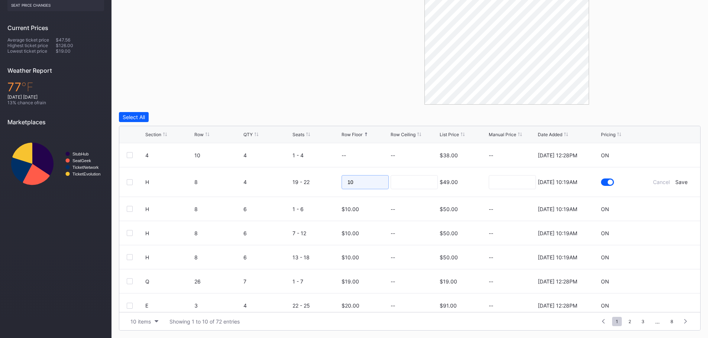
click at [380, 182] on input "10" at bounding box center [364, 182] width 47 height 14
type input "11"
click at [675, 182] on div "Save" at bounding box center [681, 182] width 12 height 6
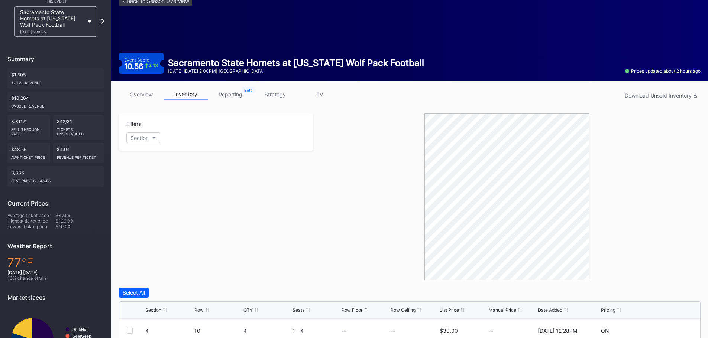
scroll to position [0, 0]
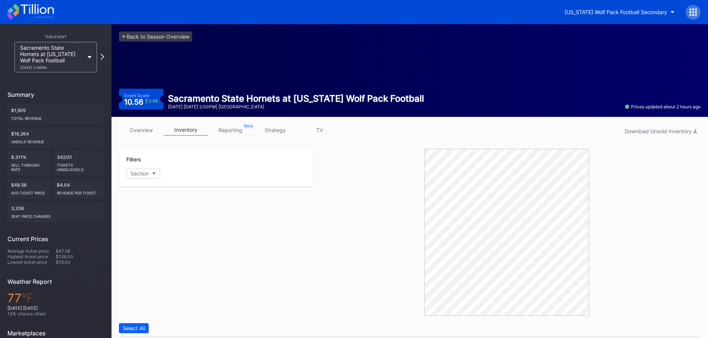
click at [39, 16] on icon at bounding box center [30, 12] width 46 height 16
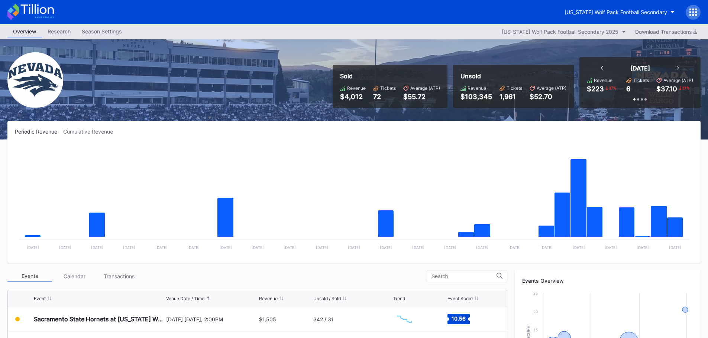
click at [38, 8] on icon at bounding box center [36, 9] width 33 height 10
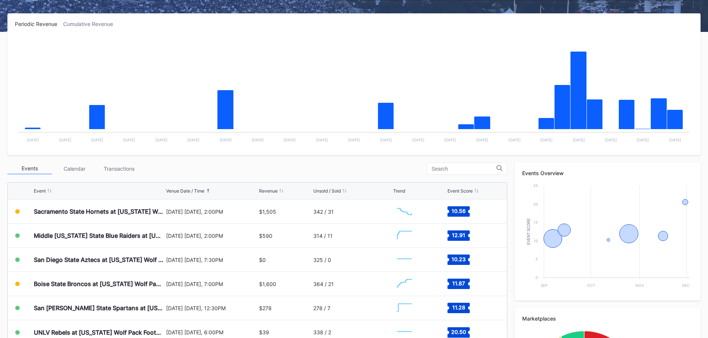
scroll to position [111, 0]
